Goal: Information Seeking & Learning: Learn about a topic

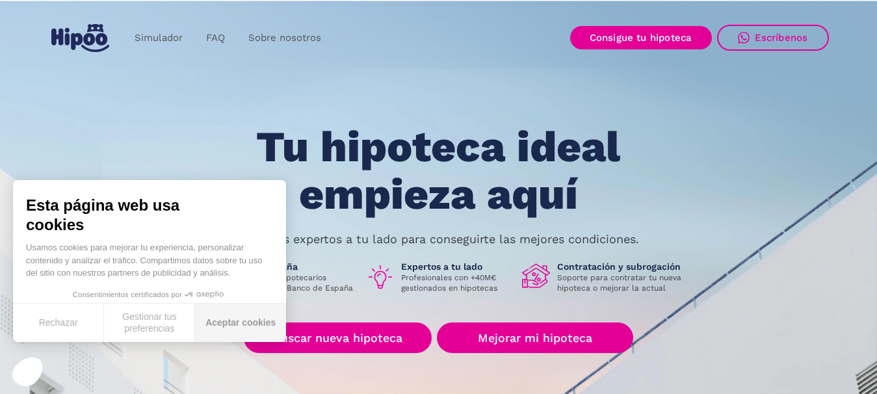
click at [244, 316] on button "Aceptar cookies" at bounding box center [240, 322] width 91 height 38
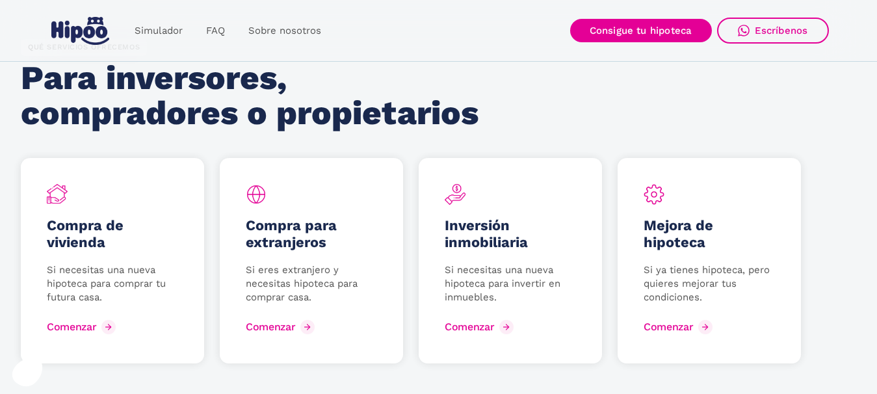
scroll to position [1754, 0]
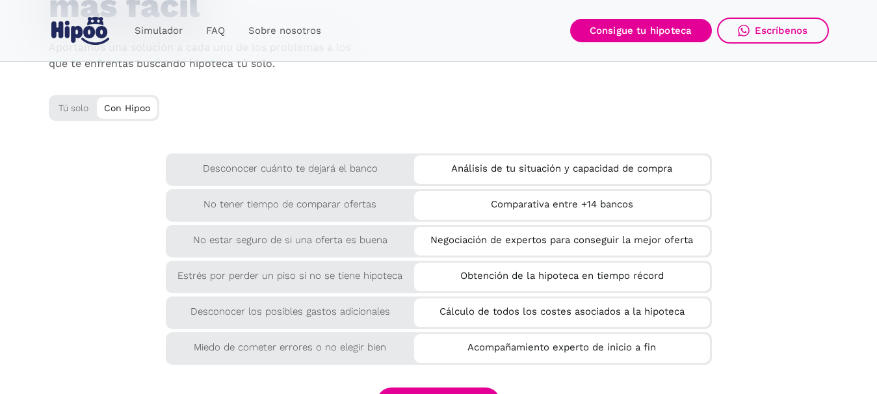
scroll to position [2209, 0]
drag, startPoint x: 448, startPoint y: 170, endPoint x: 762, endPoint y: 173, distance: 314.5
click at [762, 173] on div "Desconocer cuánto te dejará el banco Análisis de tu situación y capacidad de co…" at bounding box center [439, 258] width 780 height 208
click at [649, 183] on div "Análisis de tu situación y capacidad de compra" at bounding box center [562, 170] width 296 height 29
drag, startPoint x: 642, startPoint y: 201, endPoint x: 488, endPoint y: 207, distance: 154.1
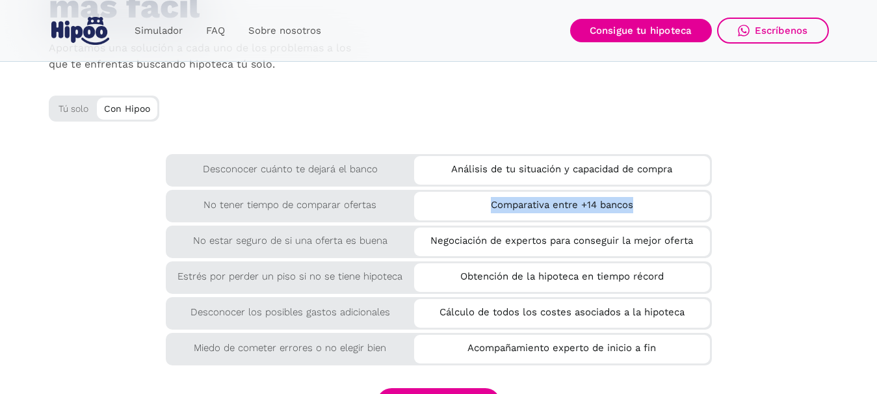
click at [488, 207] on div "Comparativa entre +14 bancos" at bounding box center [562, 202] width 296 height 21
drag, startPoint x: 423, startPoint y: 238, endPoint x: 710, endPoint y: 243, distance: 286.6
click at [710, 243] on div "No estar seguro de si una oferta es buena Negociación de expertos para consegui…" at bounding box center [439, 239] width 546 height 29
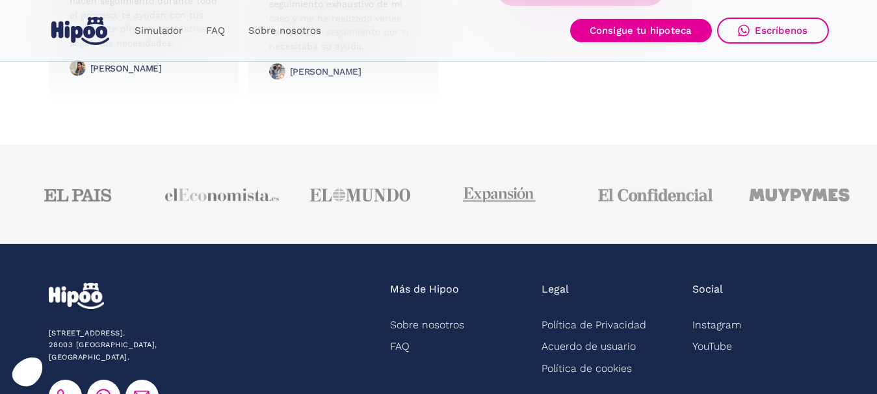
scroll to position [3442, 0]
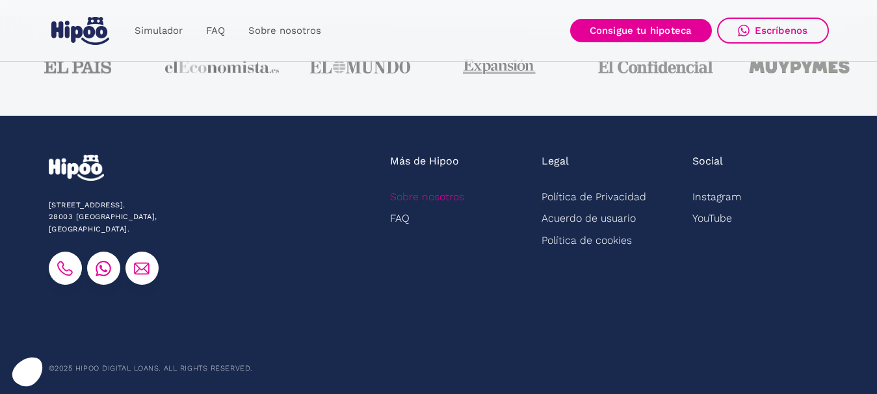
click at [431, 200] on link "Sobre nosotros" at bounding box center [427, 196] width 74 height 21
